Goal: Obtain resource: Download file/media

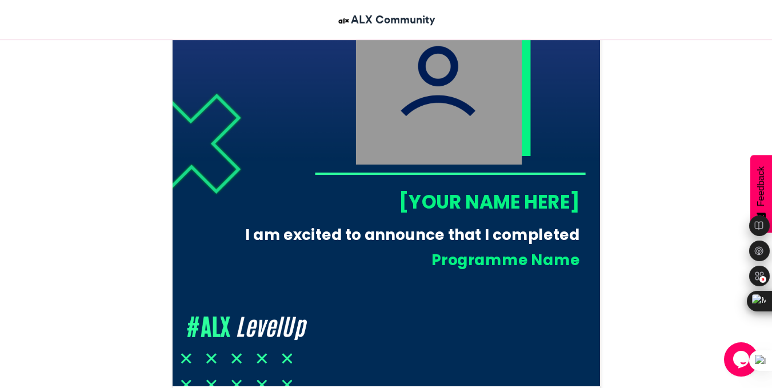
scroll to position [402, 0]
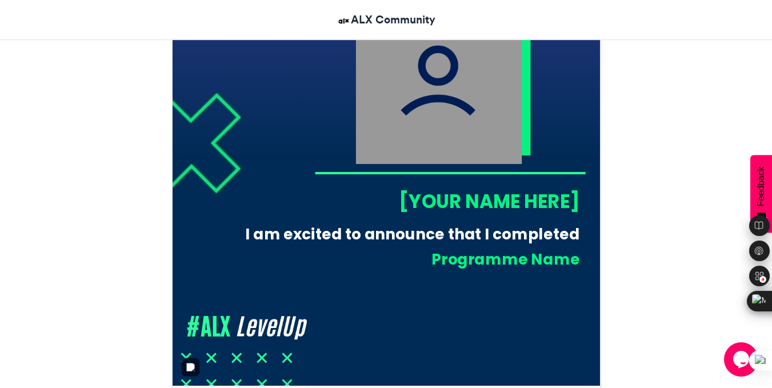
click at [439, 206] on div "[YOUR NAME HERE]" at bounding box center [446, 201] width 265 height 26
click at [463, 195] on div "[YOUR NAME HERE]" at bounding box center [446, 201] width 265 height 26
click at [483, 199] on div "[YOUR NAME HERE]" at bounding box center [446, 201] width 265 height 26
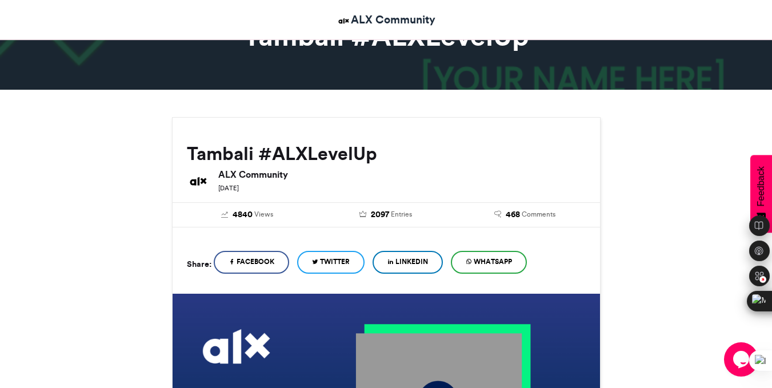
scroll to position [22, 0]
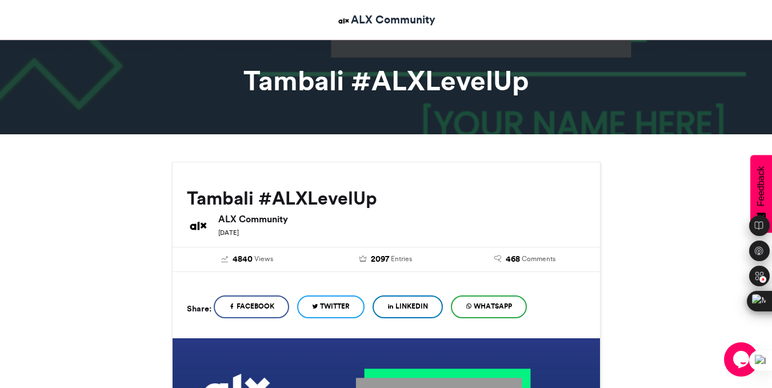
click at [350, 303] on span "Twitter" at bounding box center [335, 306] width 30 height 10
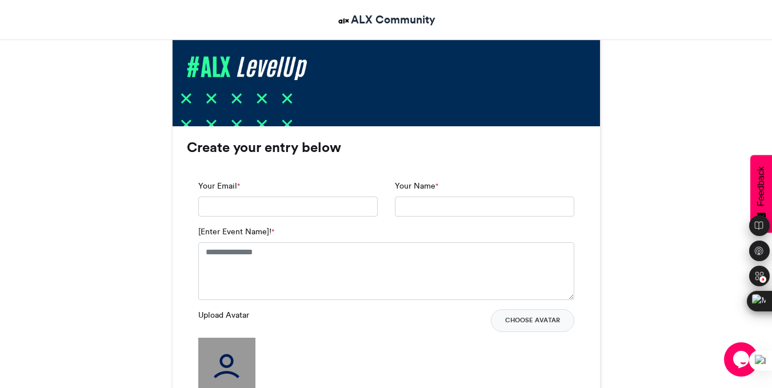
scroll to position [685, 0]
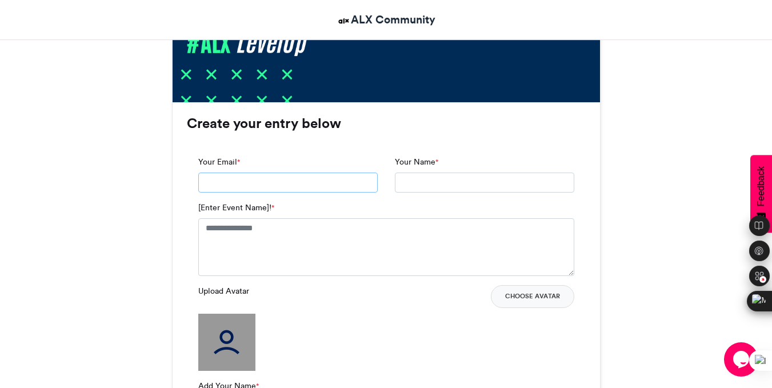
click at [221, 184] on input "Your Email *" at bounding box center [287, 182] width 179 height 21
type input "**********"
type input "********"
click at [452, 181] on input "********" at bounding box center [484, 182] width 179 height 21
click at [332, 232] on textarea "[Enter Event Name]! *" at bounding box center [386, 246] width 376 height 57
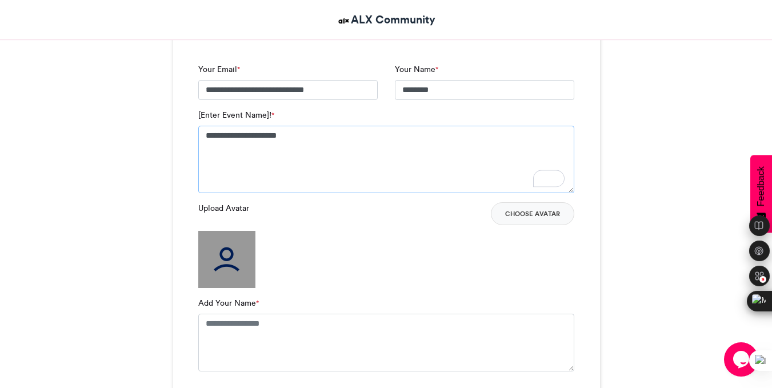
scroll to position [780, 0]
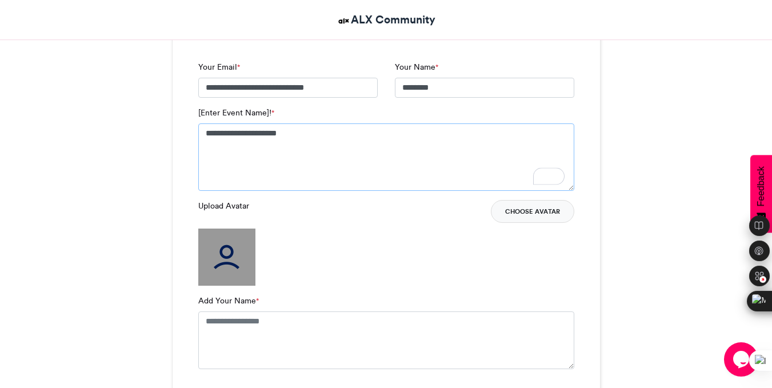
type textarea "**********"
click at [546, 210] on button "Choose Avatar" at bounding box center [532, 211] width 83 height 23
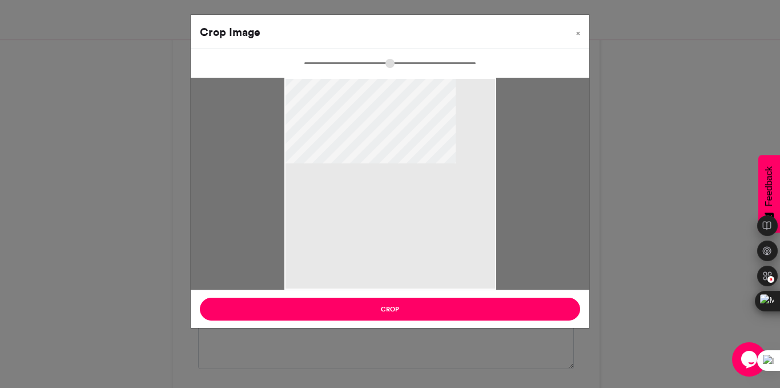
type input "******"
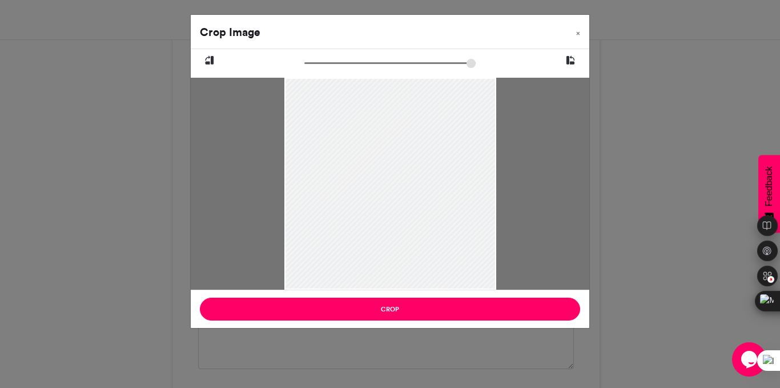
drag, startPoint x: 387, startPoint y: 142, endPoint x: 391, endPoint y: 239, distance: 97.2
click at [391, 239] on div at bounding box center [390, 236] width 212 height 318
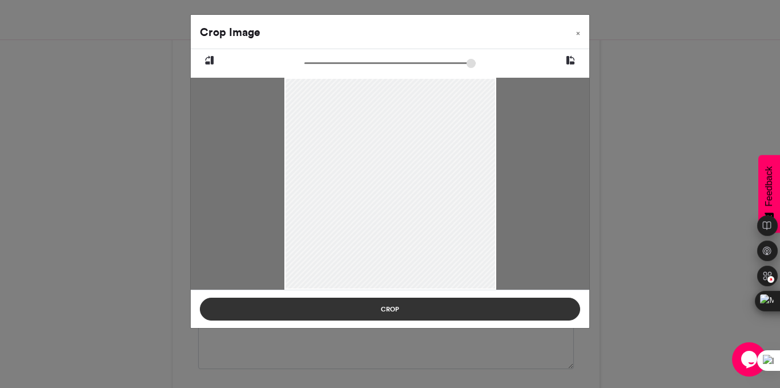
click at [371, 315] on button "Crop" at bounding box center [390, 309] width 380 height 23
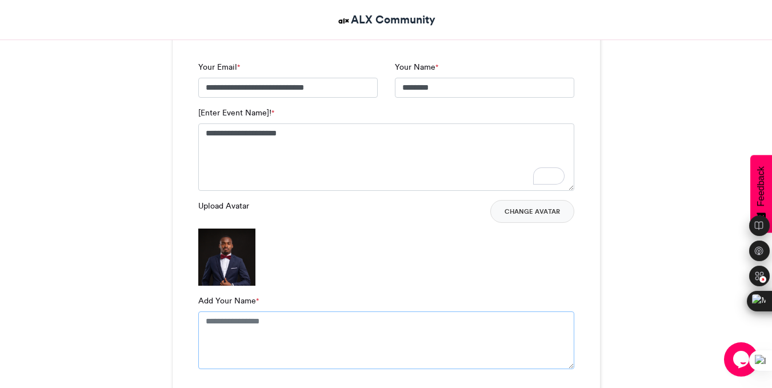
click at [283, 318] on textarea "Add Your Name *" at bounding box center [386, 339] width 376 height 57
type textarea "**********"
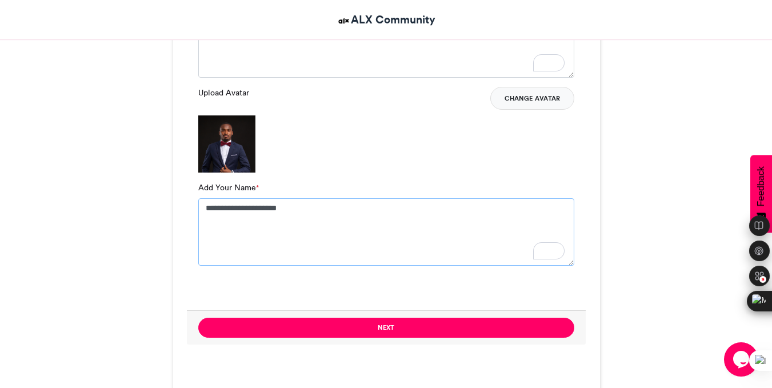
scroll to position [895, 0]
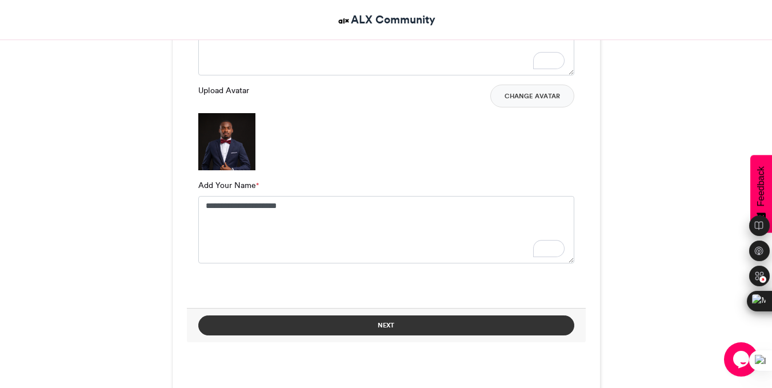
click at [427, 326] on button "Next" at bounding box center [386, 325] width 376 height 20
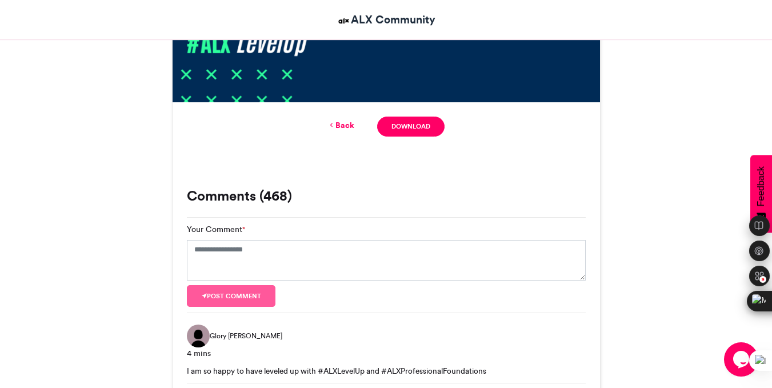
scroll to position [684, 0]
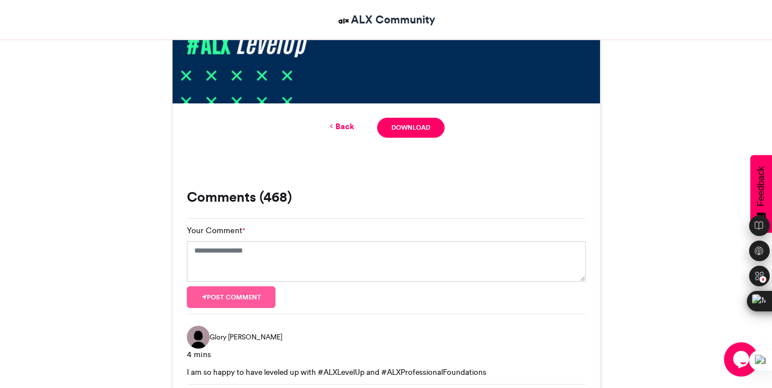
click at [347, 123] on link "Back" at bounding box center [340, 127] width 27 height 12
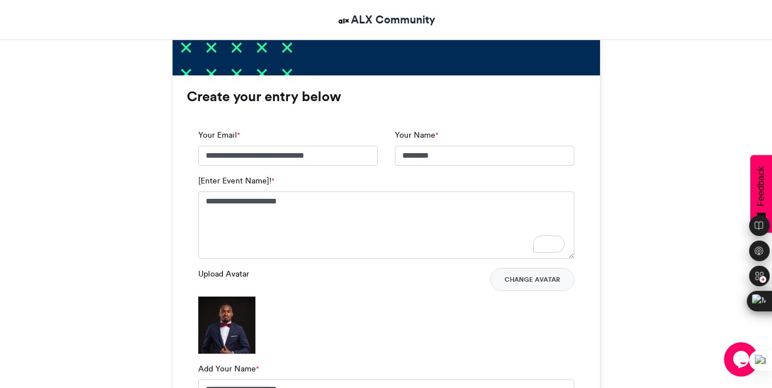
scroll to position [712, 0]
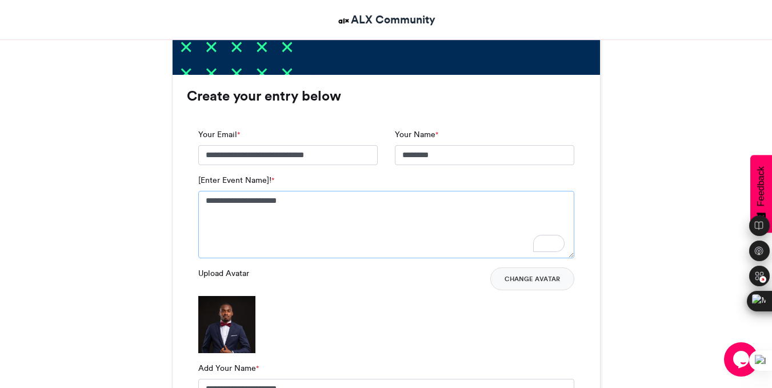
drag, startPoint x: 320, startPoint y: 204, endPoint x: 123, endPoint y: 206, distance: 197.1
type textarea "*"
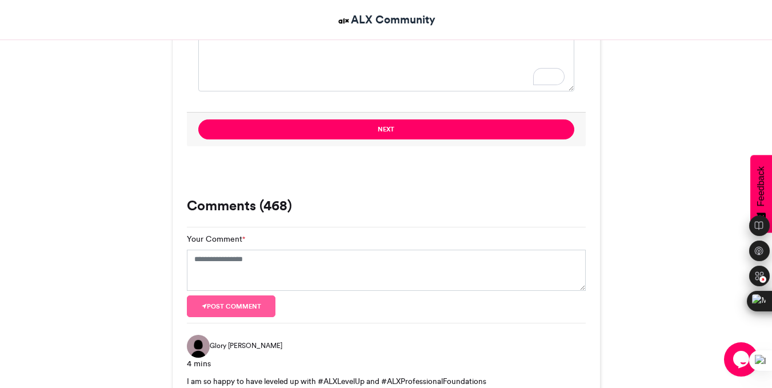
scroll to position [1068, 0]
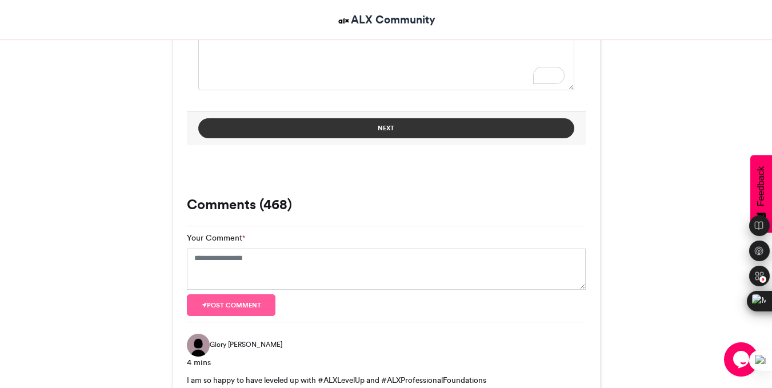
type textarea "**********"
click at [408, 132] on button "Next" at bounding box center [386, 128] width 376 height 20
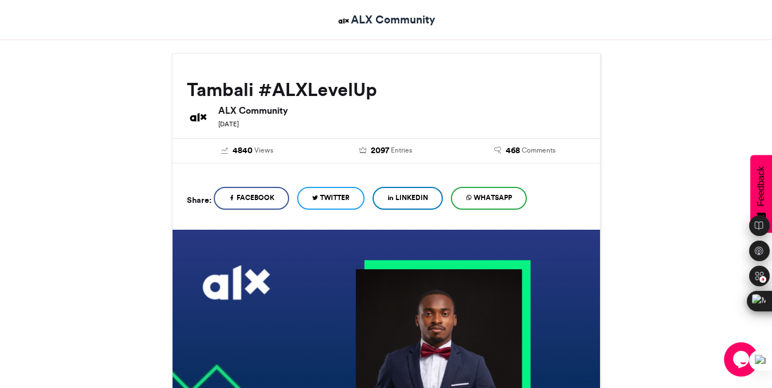
scroll to position [127, 0]
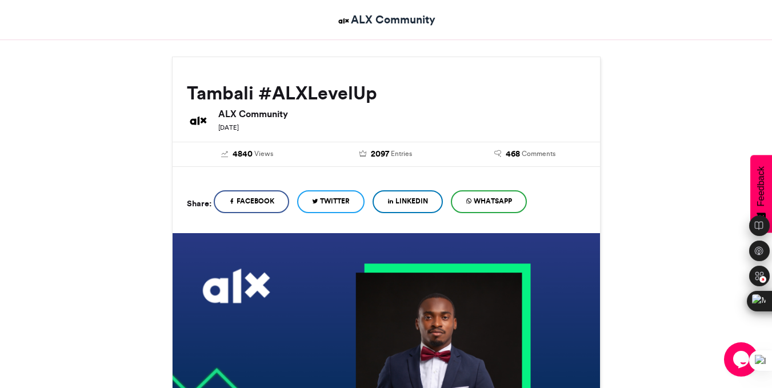
click at [340, 199] on span "Twitter" at bounding box center [335, 201] width 30 height 10
click at [424, 203] on span "LinkedIn" at bounding box center [411, 201] width 33 height 10
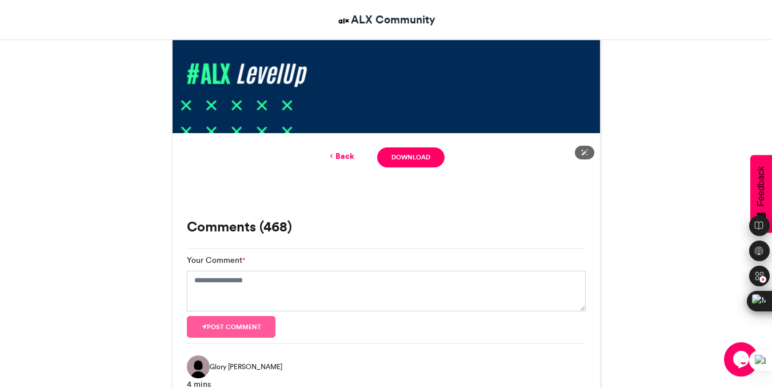
scroll to position [668, 0]
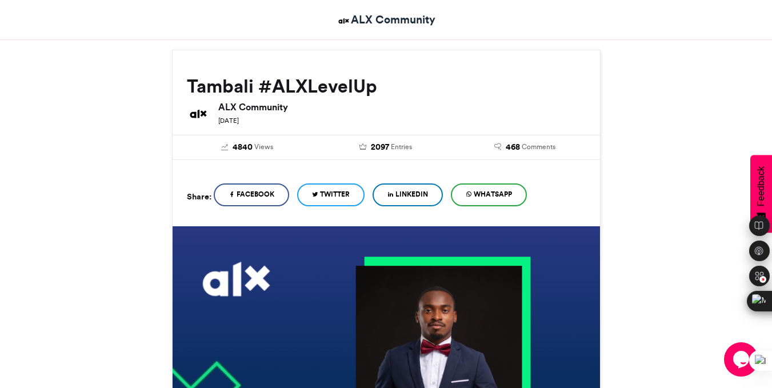
scroll to position [127, 0]
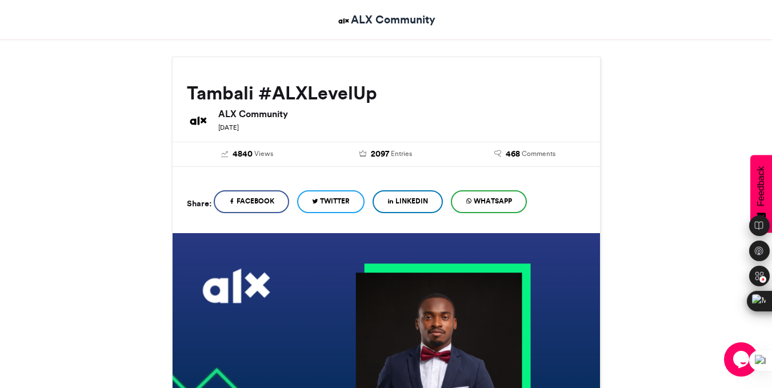
click at [334, 199] on span "Twitter" at bounding box center [335, 201] width 30 height 10
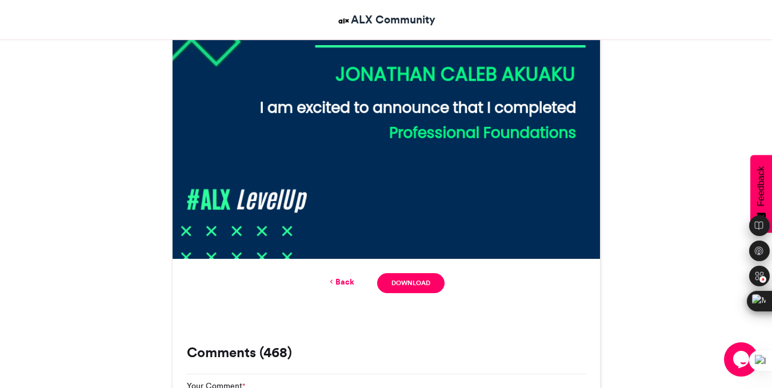
scroll to position [556, 0]
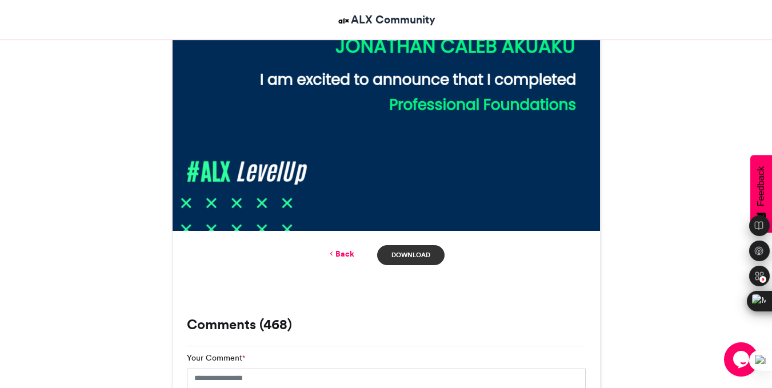
click at [418, 262] on link "Download" at bounding box center [410, 255] width 67 height 20
